Goal: Task Accomplishment & Management: Use online tool/utility

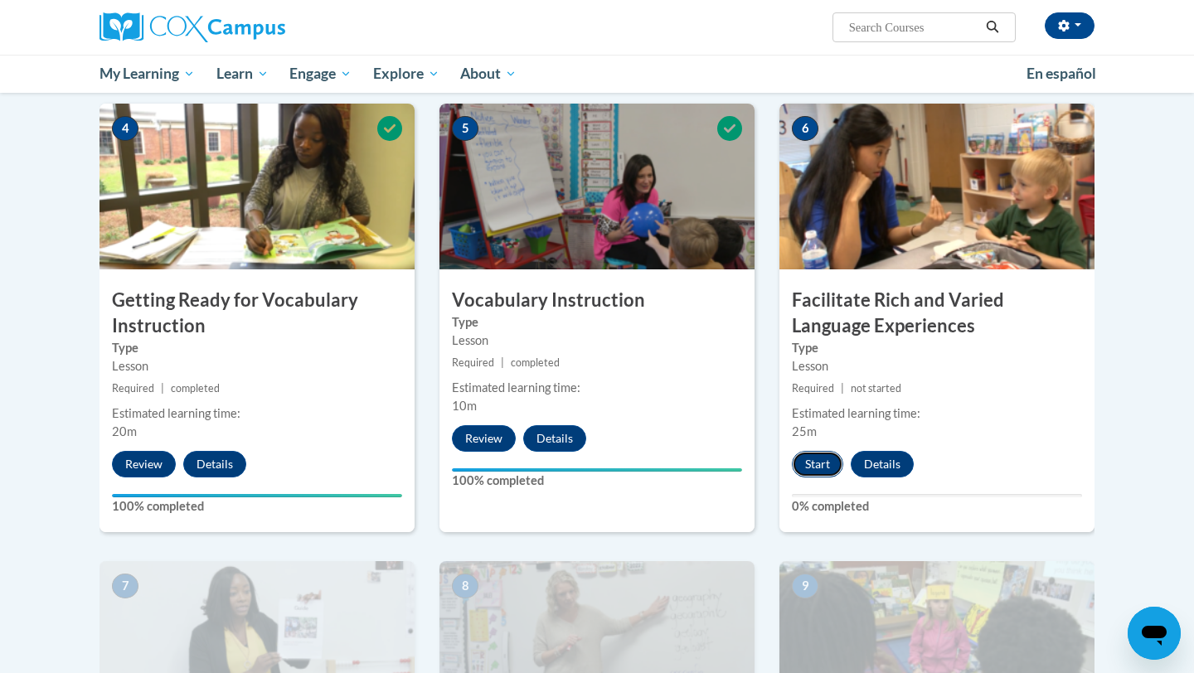
click at [817, 468] on button "Start" at bounding box center [817, 464] width 51 height 27
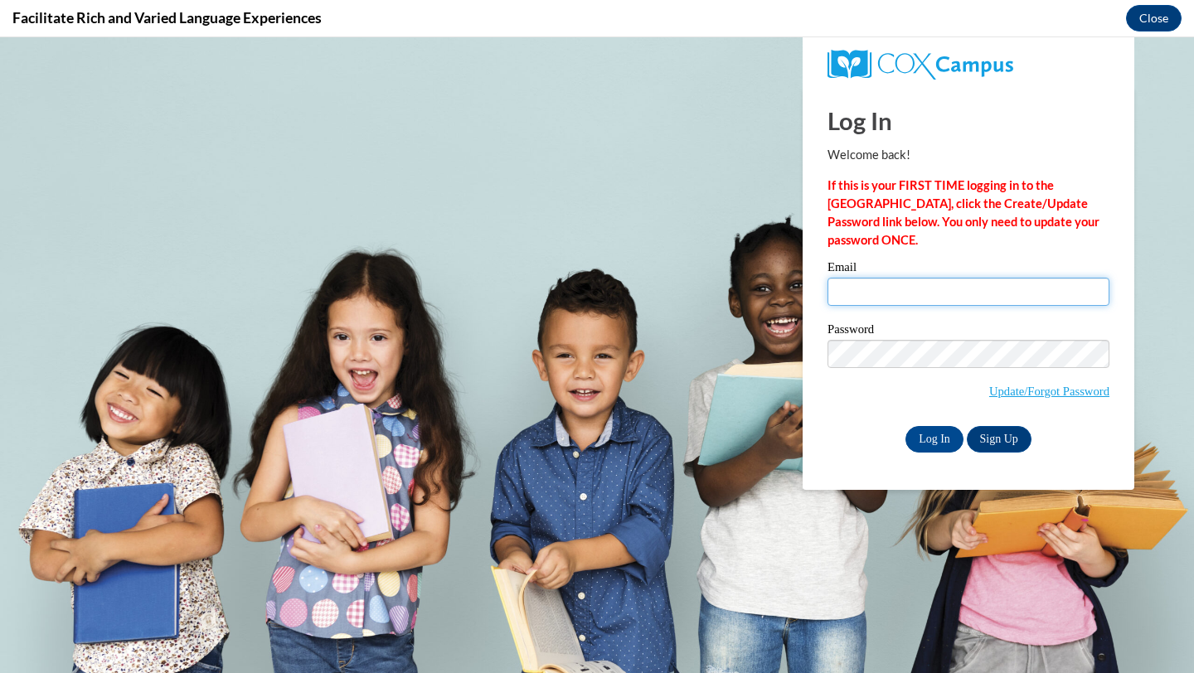
type input "[EMAIL_ADDRESS][DOMAIN_NAME]"
click at [871, 288] on input "[EMAIL_ADDRESS][DOMAIN_NAME]" at bounding box center [968, 292] width 282 height 28
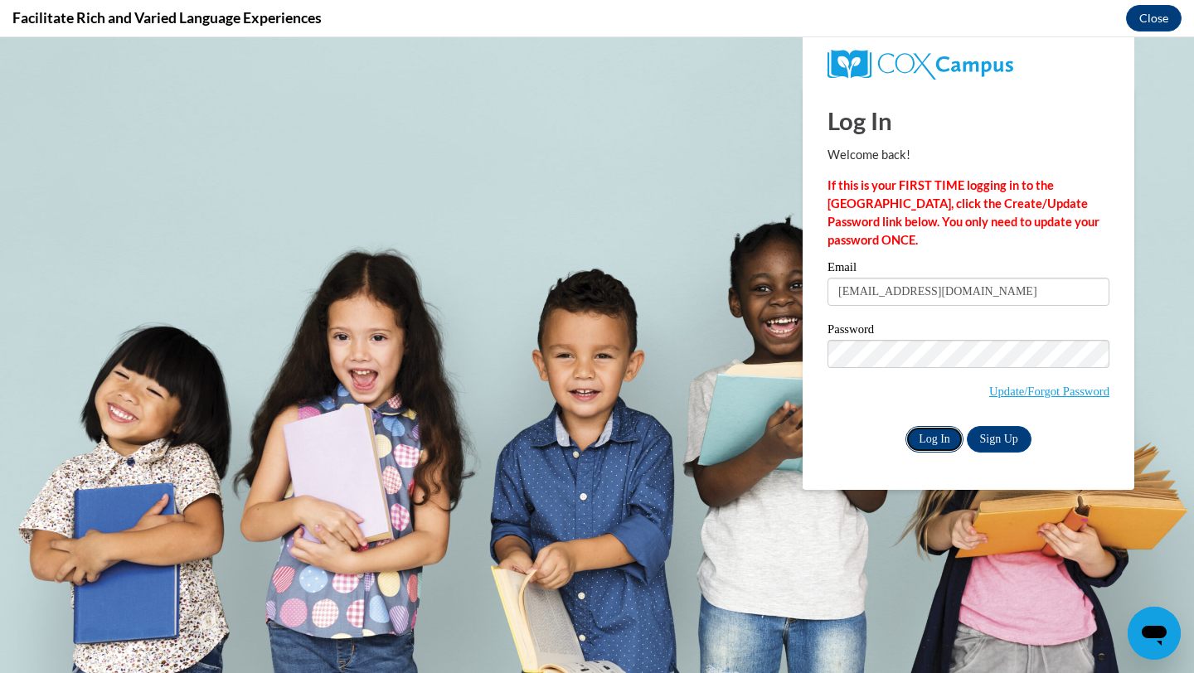
click at [933, 446] on input "Log In" at bounding box center [934, 439] width 58 height 27
